Goal: Task Accomplishment & Management: Manage account settings

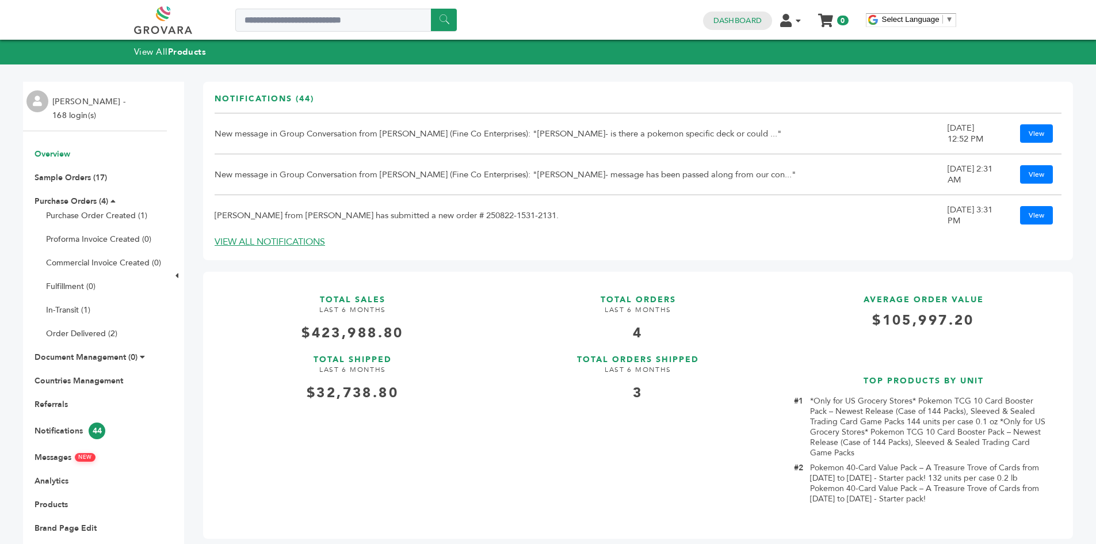
click at [51, 155] on link "Overview" at bounding box center [53, 153] width 36 height 11
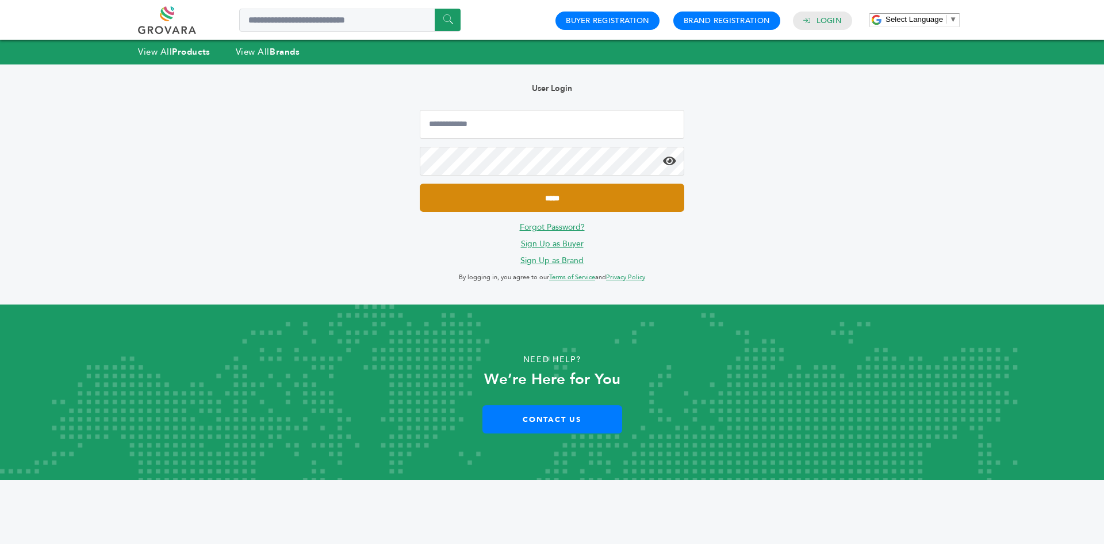
type input "**********"
click at [511, 194] on input "*****" at bounding box center [552, 197] width 265 height 28
